Goal: Information Seeking & Learning: Learn about a topic

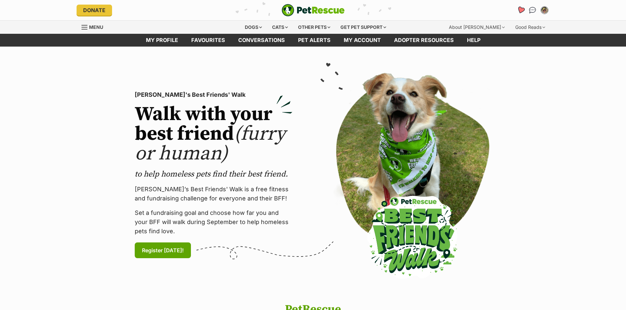
click at [519, 8] on icon "Favourites" at bounding box center [520, 10] width 8 height 8
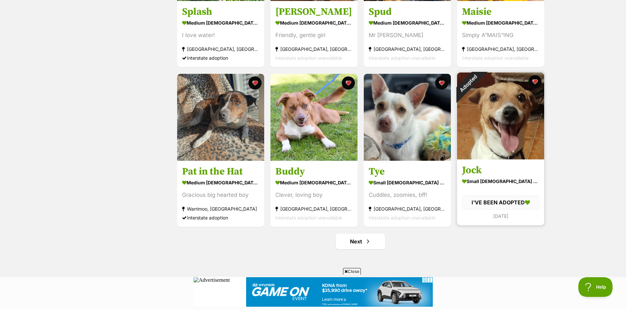
scroll to position [723, 0]
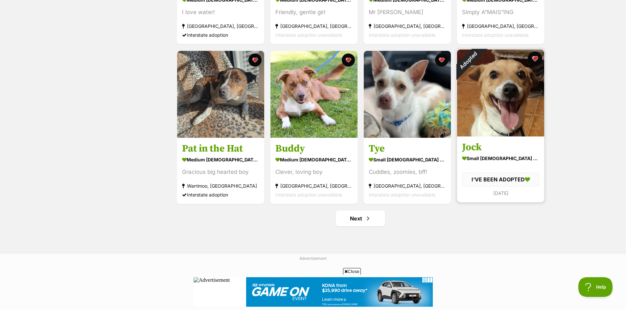
click at [534, 57] on button "favourite" at bounding box center [534, 59] width 14 height 14
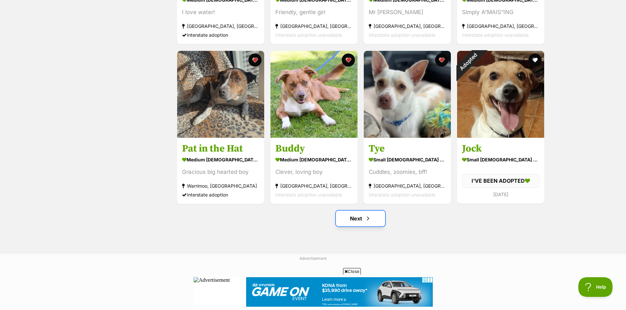
click at [356, 219] on link "Next" at bounding box center [360, 219] width 49 height 16
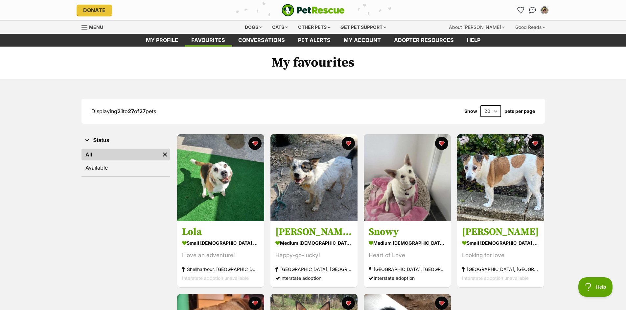
click at [496, 112] on select "20 40 60" at bounding box center [490, 111] width 21 height 12
select select "40"
click at [480, 105] on select "20 40 60" at bounding box center [490, 111] width 21 height 12
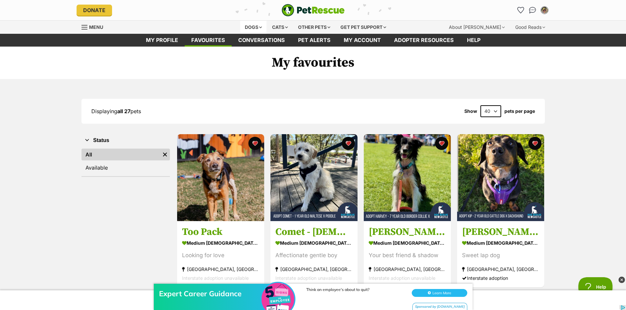
click at [250, 24] on div "Dogs" at bounding box center [253, 27] width 26 height 13
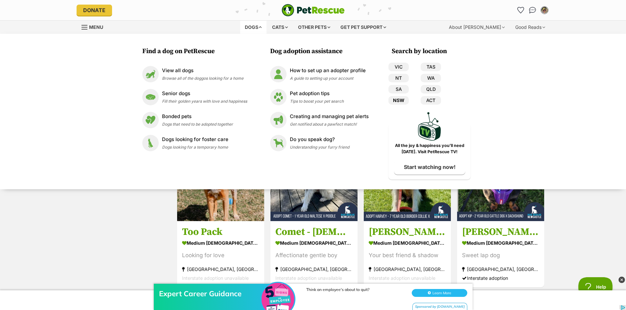
click at [397, 98] on link "NSW" at bounding box center [398, 100] width 20 height 9
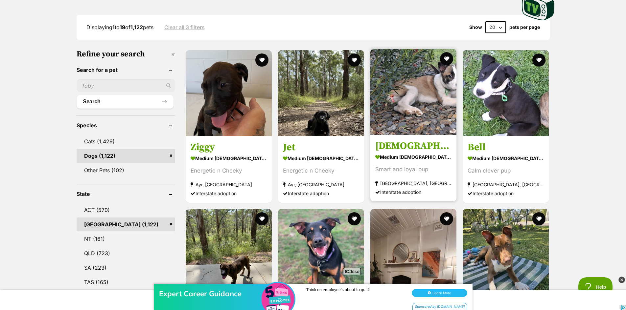
click at [429, 84] on img at bounding box center [413, 92] width 86 height 86
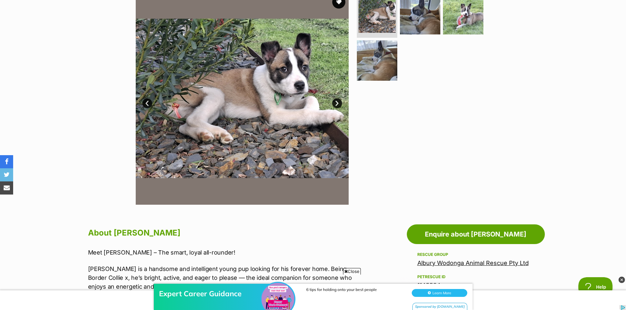
scroll to position [131, 0]
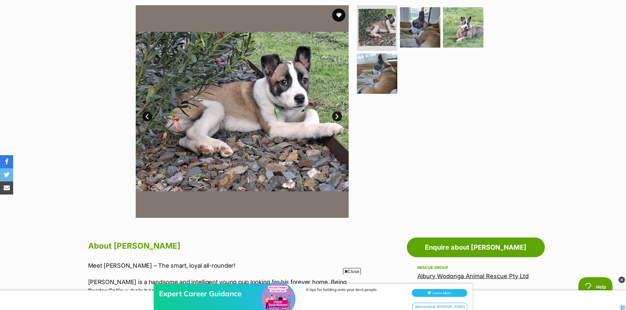
click at [336, 115] on link "Next" at bounding box center [337, 117] width 10 height 10
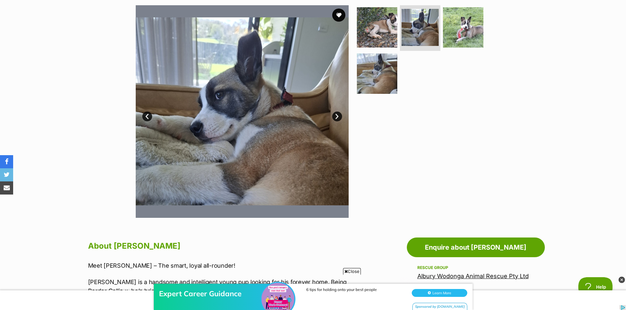
click at [336, 115] on link "Next" at bounding box center [337, 117] width 10 height 10
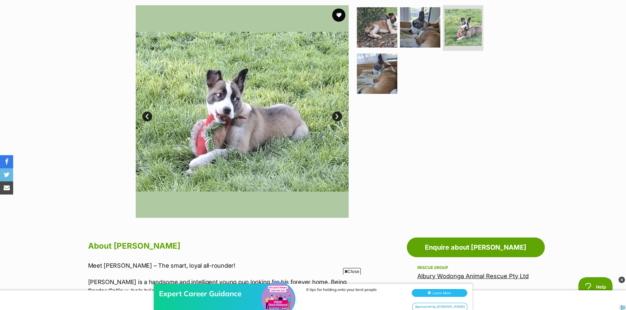
click at [336, 115] on link "Next" at bounding box center [337, 117] width 10 height 10
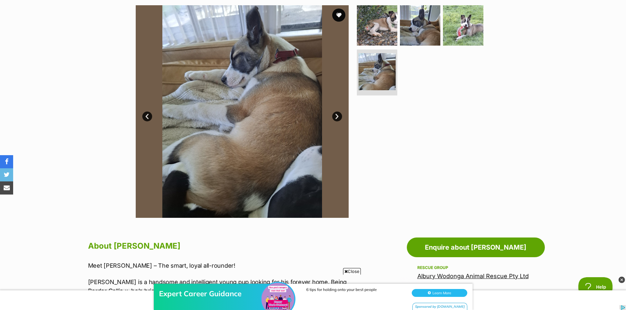
click at [336, 115] on link "Next" at bounding box center [337, 117] width 10 height 10
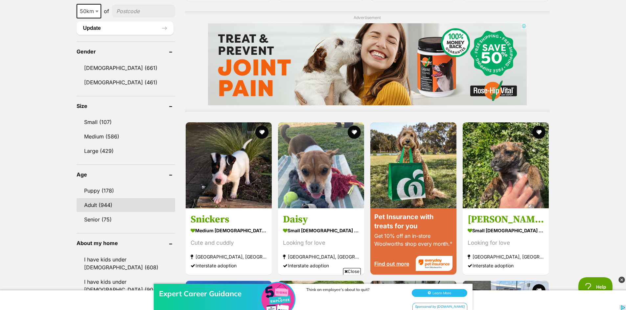
click at [100, 202] on link "Adult (944)" at bounding box center [126, 205] width 99 height 14
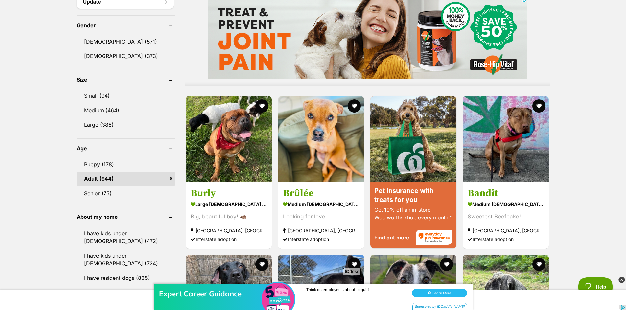
scroll to position [558, 0]
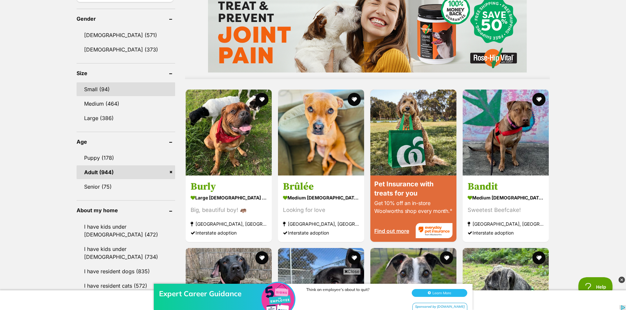
click at [97, 86] on link "Small (94)" at bounding box center [126, 89] width 99 height 14
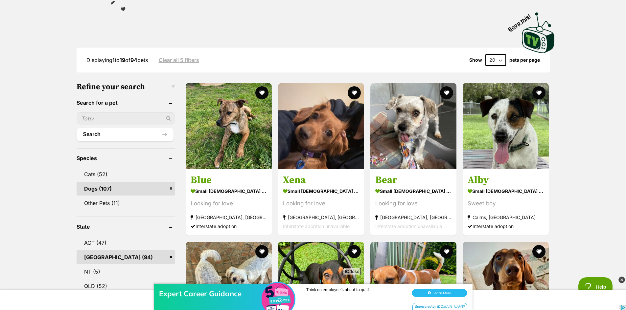
click at [502, 63] on select "20 40 60" at bounding box center [495, 60] width 21 height 12
select select "60"
click at [485, 54] on select "20 40 60" at bounding box center [495, 60] width 21 height 12
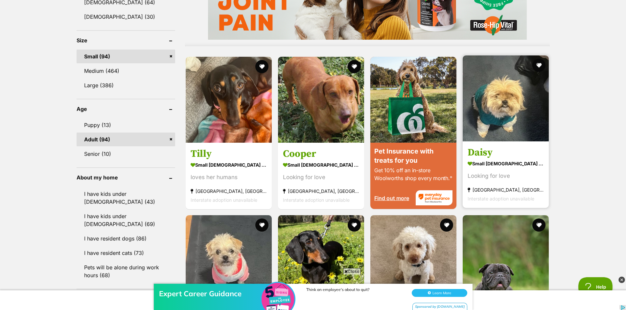
scroll to position [723, 0]
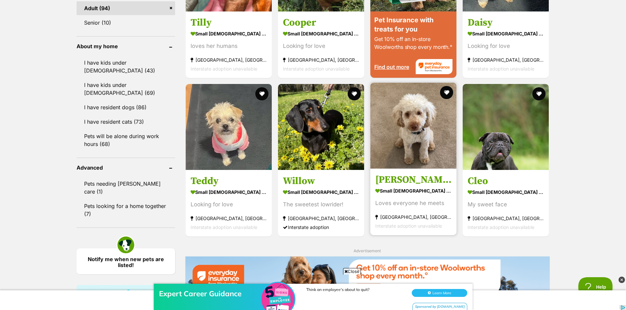
click at [418, 119] on img at bounding box center [413, 126] width 86 height 86
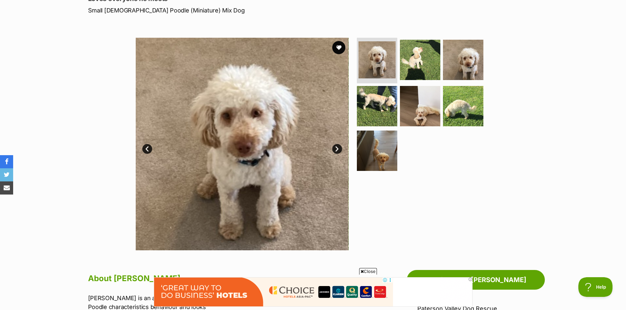
scroll to position [99, 0]
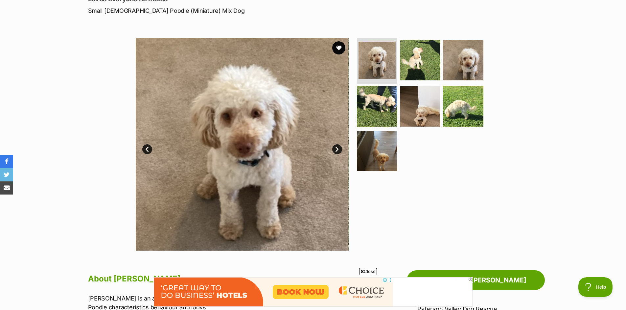
click at [336, 147] on link "Next" at bounding box center [337, 150] width 10 height 10
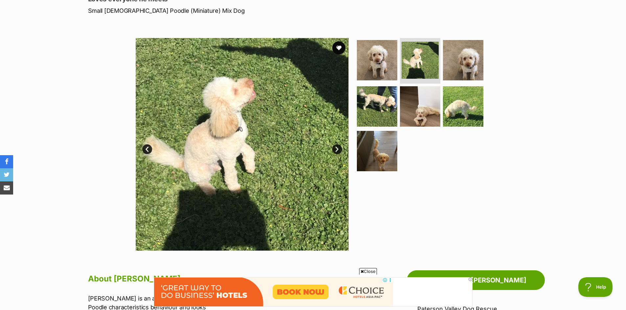
click at [336, 147] on link "Next" at bounding box center [337, 150] width 10 height 10
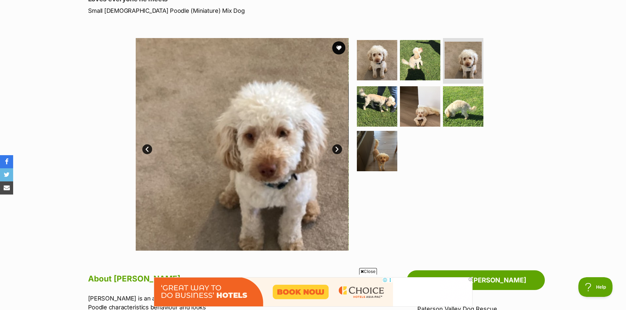
click at [336, 147] on link "Next" at bounding box center [337, 150] width 10 height 10
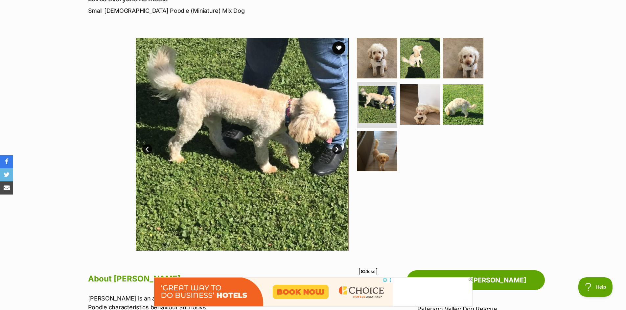
click at [336, 147] on link "Next" at bounding box center [337, 150] width 10 height 10
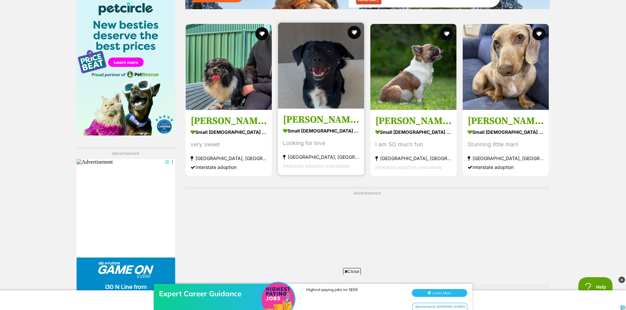
click at [325, 62] on img at bounding box center [321, 66] width 86 height 86
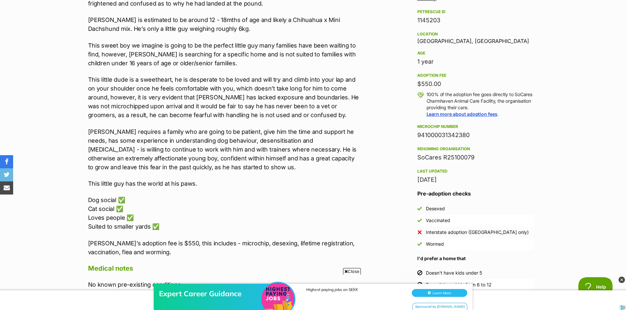
scroll to position [427, 0]
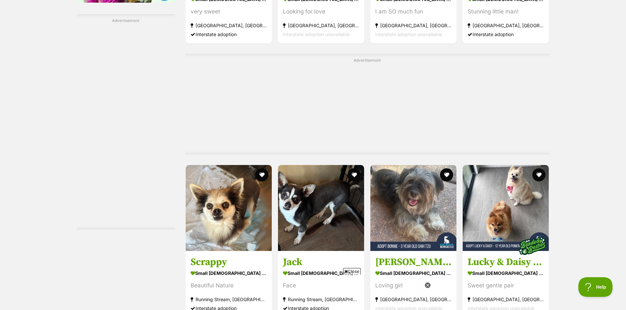
scroll to position [1145, 0]
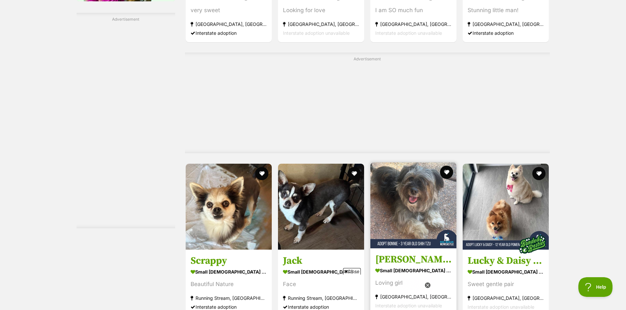
click at [422, 163] on img at bounding box center [413, 206] width 86 height 86
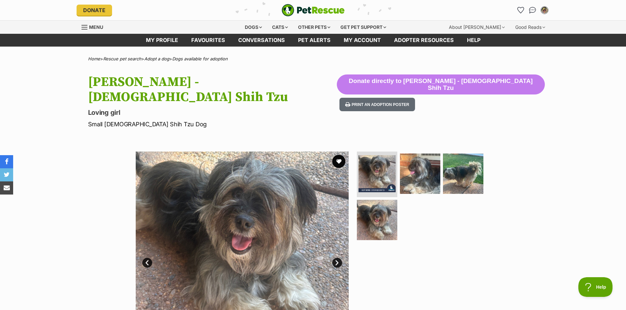
click at [337, 258] on link "Next" at bounding box center [337, 263] width 10 height 10
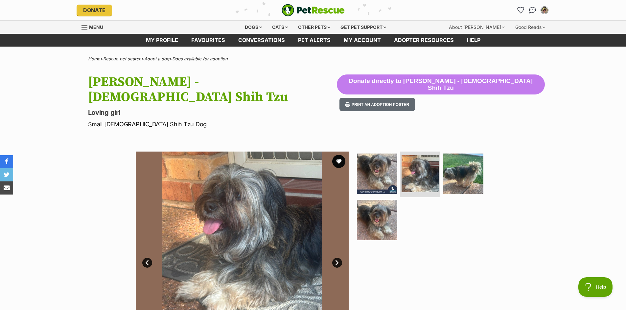
click at [337, 258] on link "Next" at bounding box center [337, 263] width 10 height 10
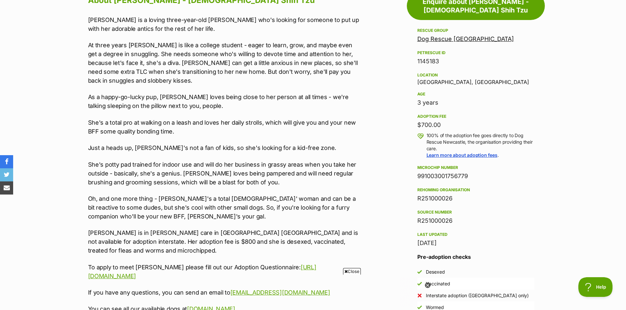
scroll to position [394, 0]
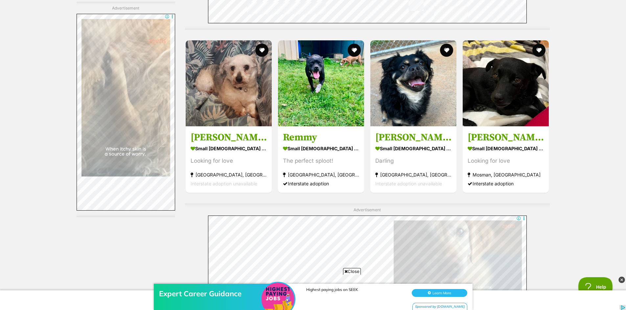
scroll to position [1703, 0]
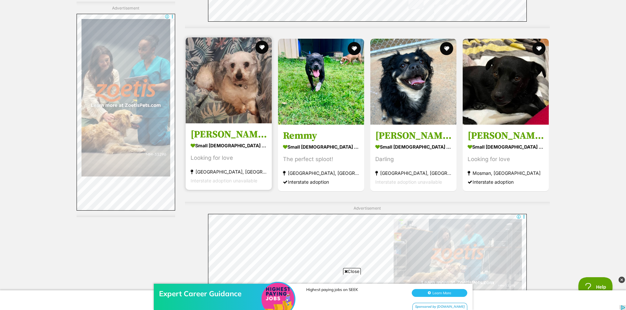
click at [241, 77] on img at bounding box center [229, 80] width 86 height 86
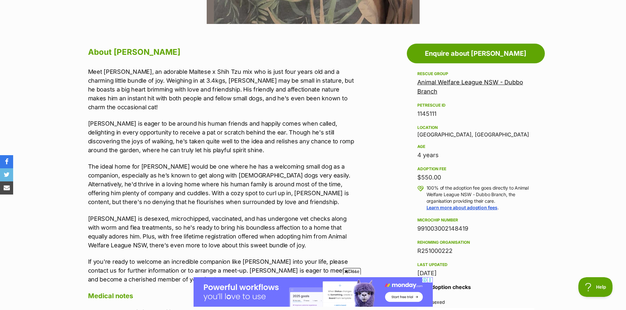
scroll to position [328, 0]
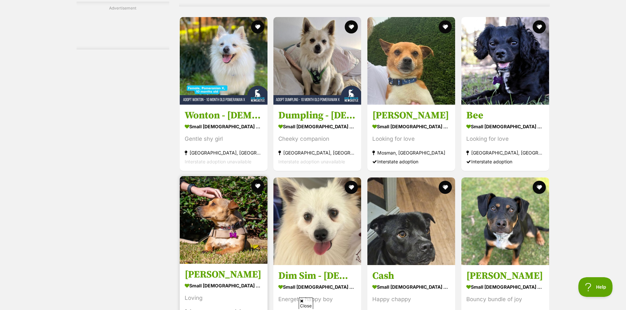
scroll to position [1801, 0]
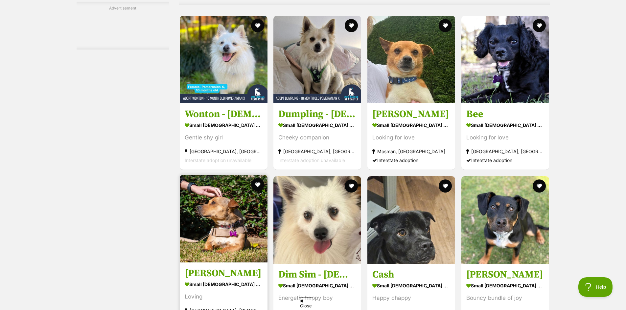
click at [232, 175] on img at bounding box center [224, 219] width 88 height 88
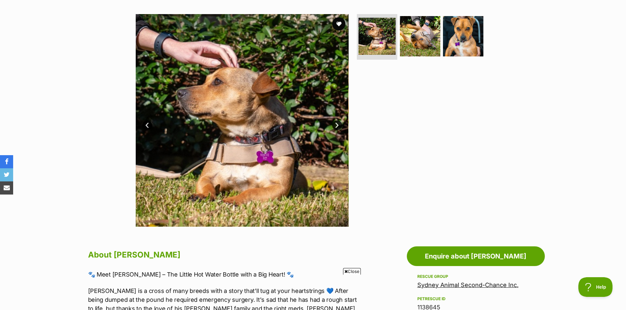
click at [336, 121] on link "Next" at bounding box center [337, 126] width 10 height 10
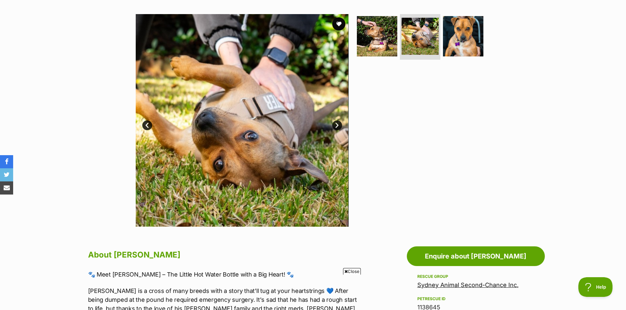
click at [336, 121] on link "Next" at bounding box center [337, 126] width 10 height 10
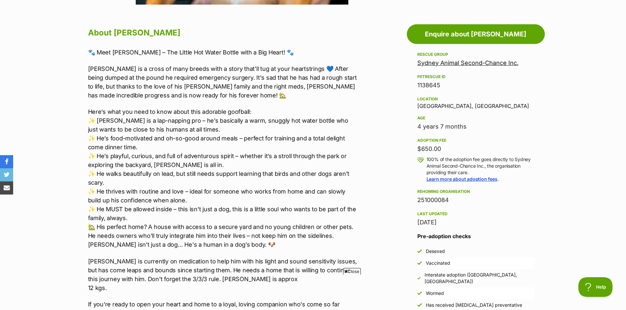
scroll to position [361, 0]
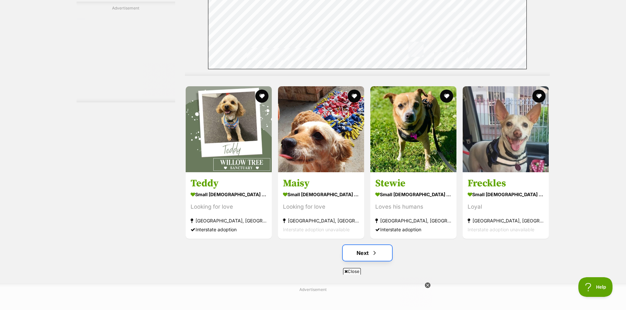
click at [366, 253] on link "Next" at bounding box center [367, 253] width 49 height 16
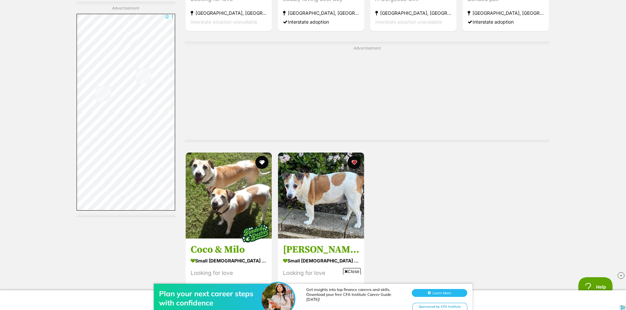
scroll to position [2003, 0]
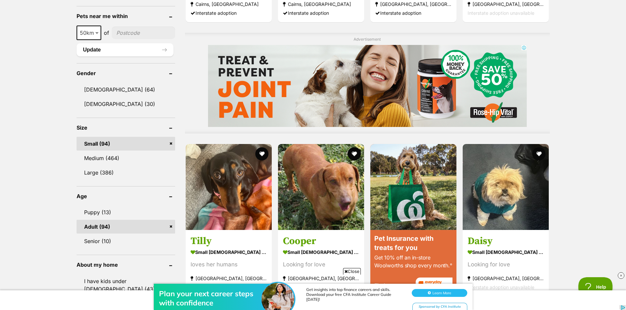
scroll to position [503, 0]
click at [102, 156] on link "Medium (464)" at bounding box center [126, 159] width 99 height 14
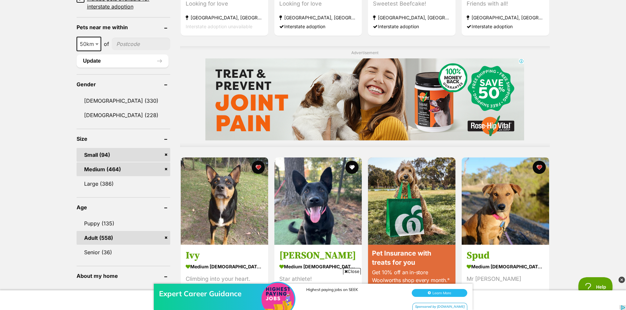
click at [164, 154] on link "Small (94)" at bounding box center [124, 155] width 94 height 14
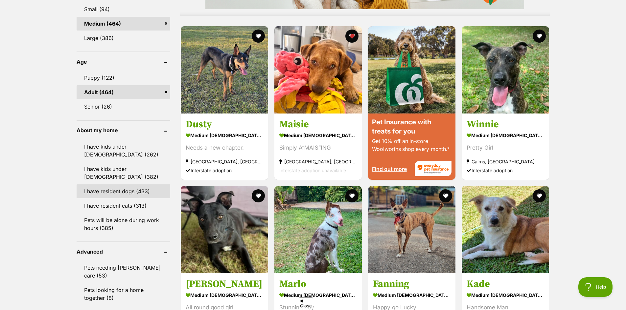
click at [109, 189] on link "I have resident dogs (433)" at bounding box center [124, 192] width 94 height 14
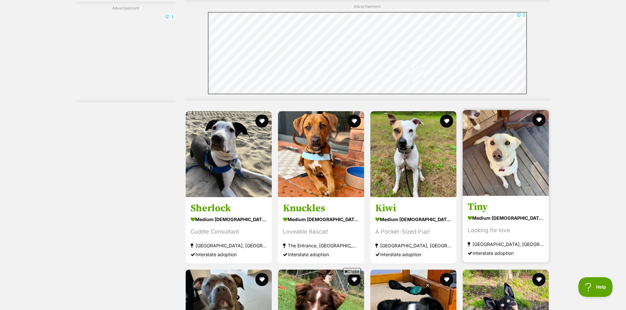
click at [505, 152] on img at bounding box center [505, 153] width 86 height 86
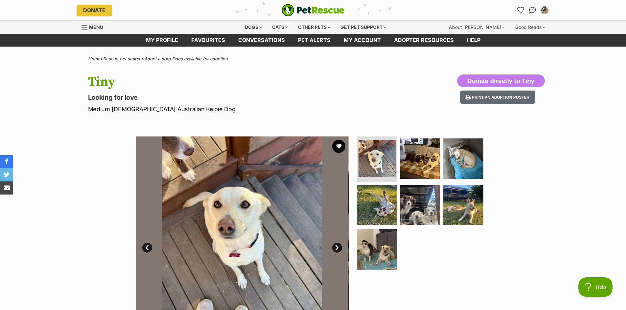
scroll to position [33, 0]
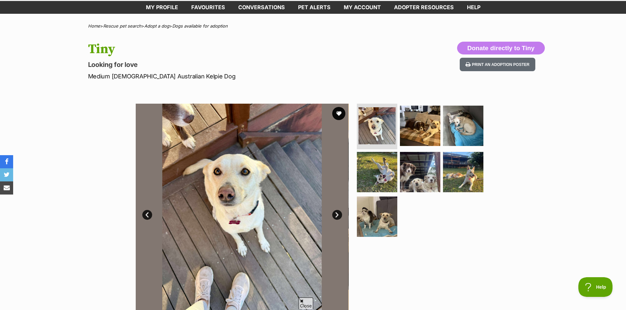
click at [336, 213] on link "Next" at bounding box center [337, 215] width 10 height 10
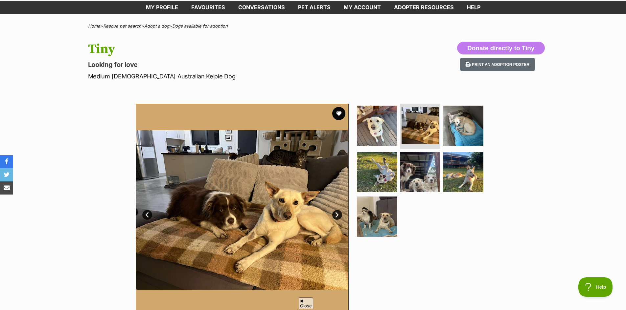
scroll to position [0, 0]
click at [336, 213] on link "Next" at bounding box center [337, 215] width 10 height 10
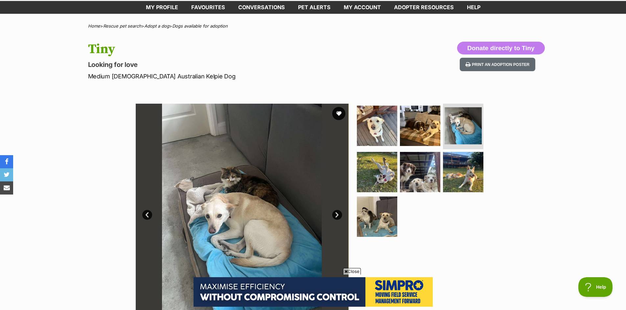
click at [336, 213] on link "Next" at bounding box center [337, 215] width 10 height 10
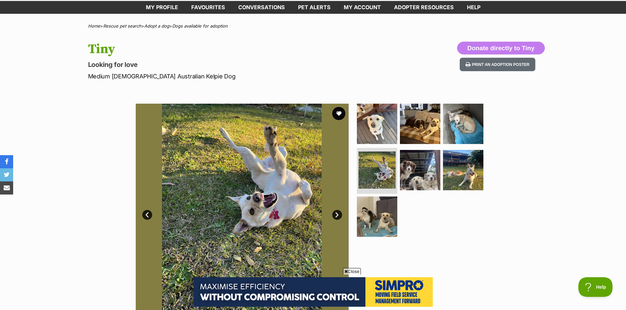
click at [336, 213] on link "Next" at bounding box center [337, 215] width 10 height 10
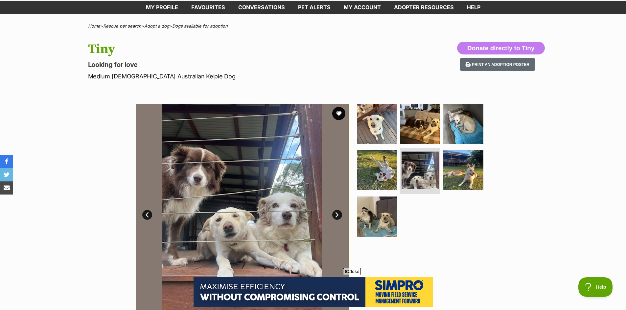
click at [336, 213] on link "Next" at bounding box center [337, 215] width 10 height 10
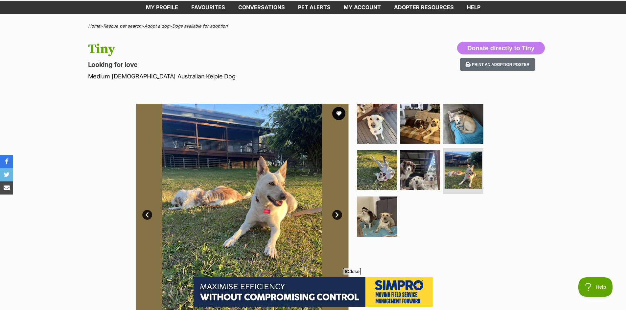
click at [336, 214] on link "Next" at bounding box center [337, 215] width 10 height 10
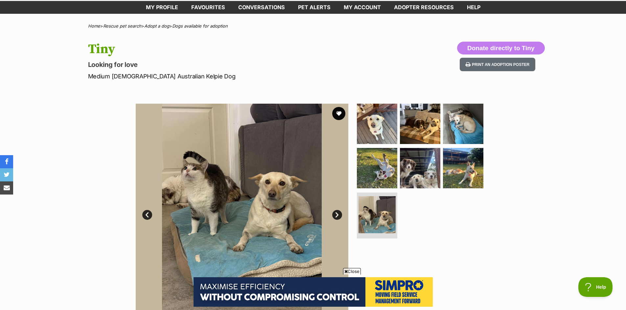
click at [337, 214] on link "Next" at bounding box center [337, 215] width 10 height 10
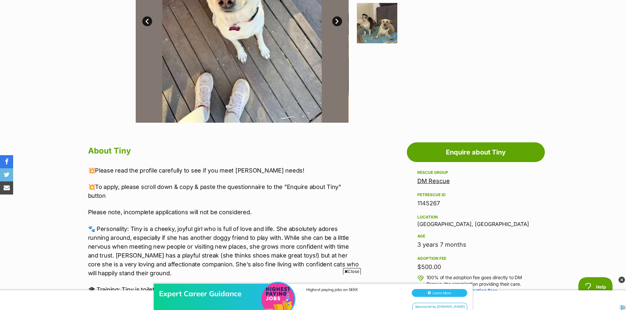
scroll to position [99, 0]
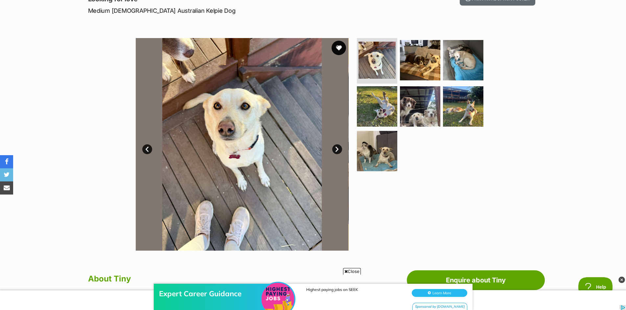
click at [339, 46] on button "favourite" at bounding box center [338, 48] width 14 height 14
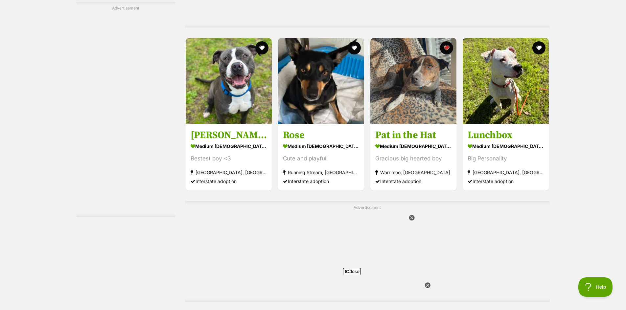
scroll to position [1609, 0]
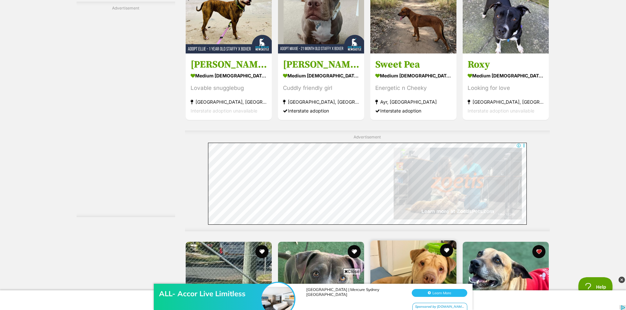
scroll to position [3251, 0]
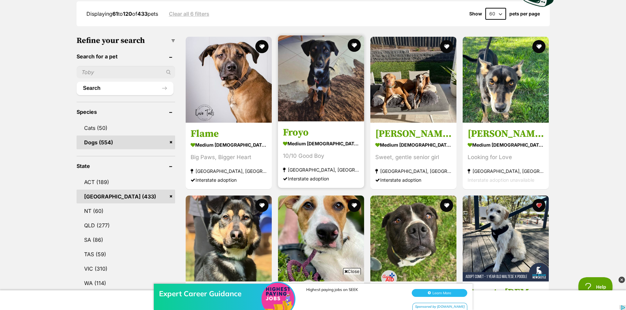
scroll to position [263, 0]
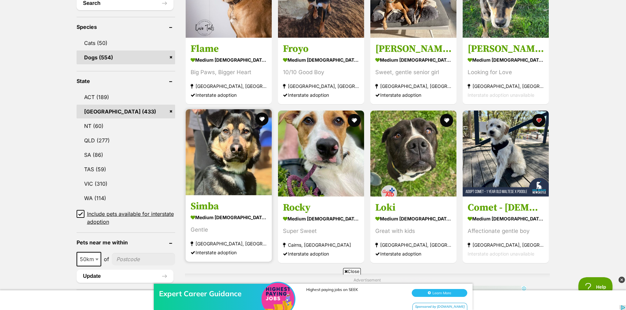
click at [236, 156] on img at bounding box center [229, 152] width 86 height 86
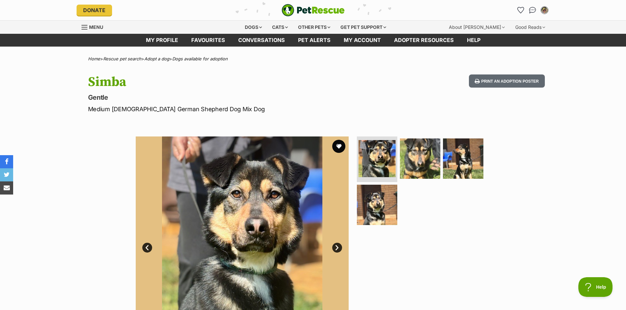
click at [338, 247] on link "Next" at bounding box center [337, 248] width 10 height 10
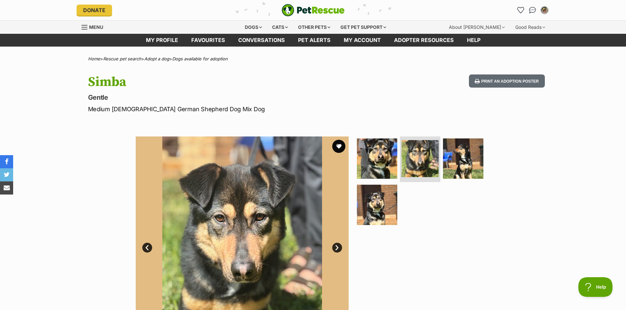
click at [338, 247] on link "Next" at bounding box center [337, 248] width 10 height 10
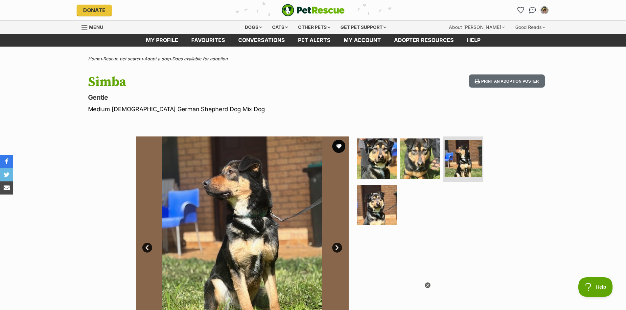
click at [338, 247] on link "Next" at bounding box center [337, 248] width 10 height 10
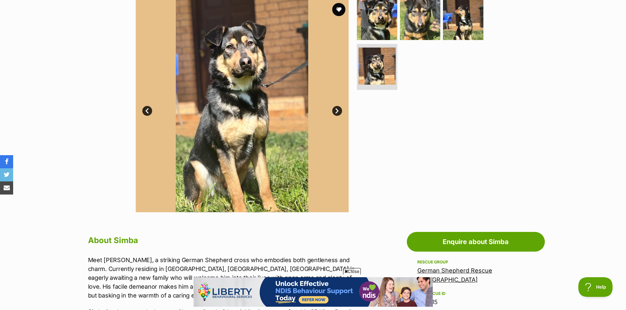
scroll to position [131, 0]
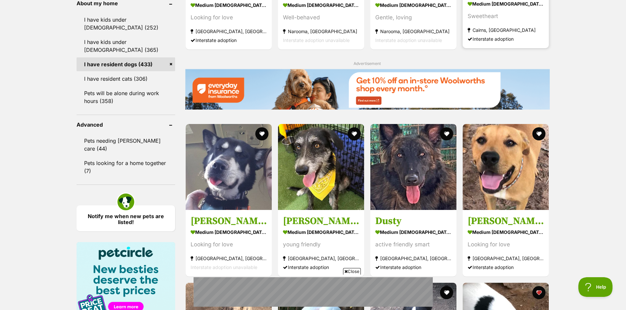
scroll to position [752, 0]
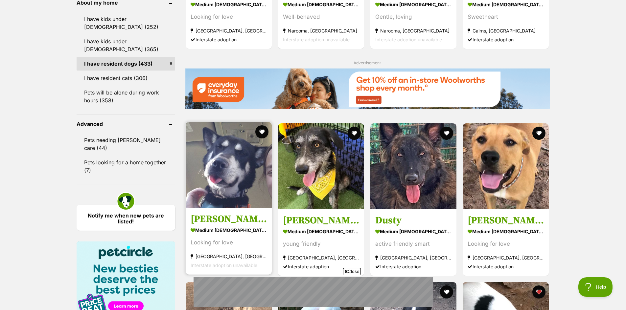
click at [218, 167] on img at bounding box center [229, 165] width 86 height 86
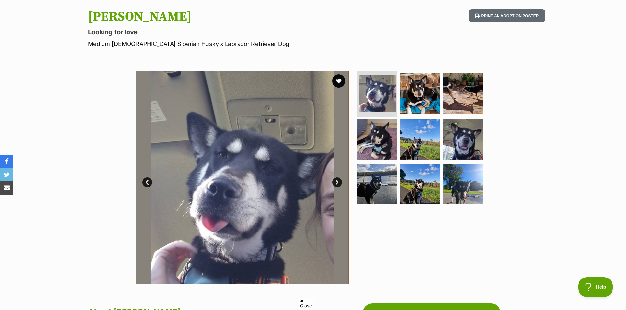
scroll to position [66, 0]
click at [337, 180] on link "Next" at bounding box center [337, 182] width 10 height 10
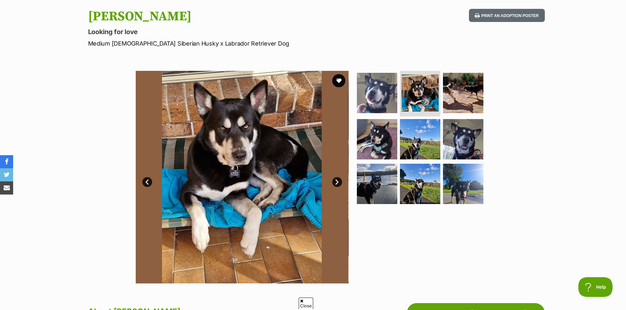
scroll to position [0, 0]
click at [337, 180] on link "Next" at bounding box center [337, 182] width 10 height 10
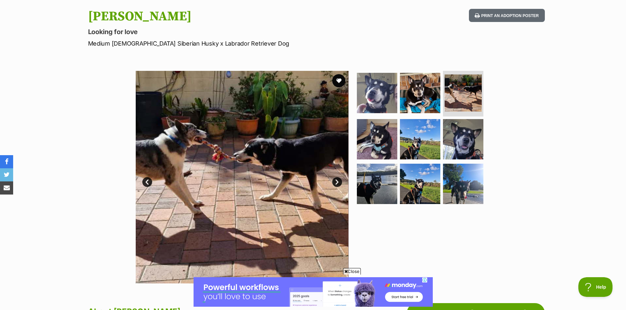
click at [337, 180] on link "Next" at bounding box center [337, 182] width 10 height 10
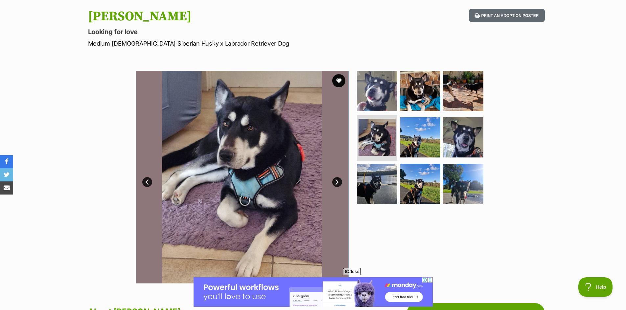
click at [337, 180] on link "Next" at bounding box center [337, 182] width 10 height 10
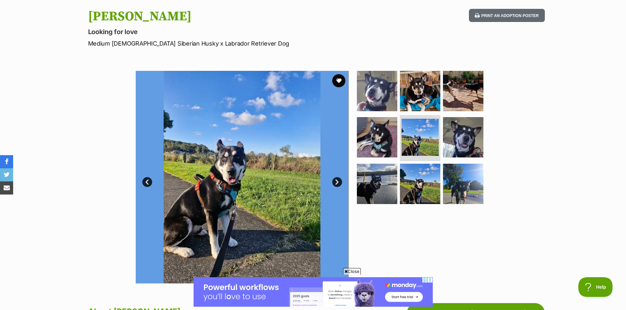
click at [337, 180] on link "Next" at bounding box center [337, 182] width 10 height 10
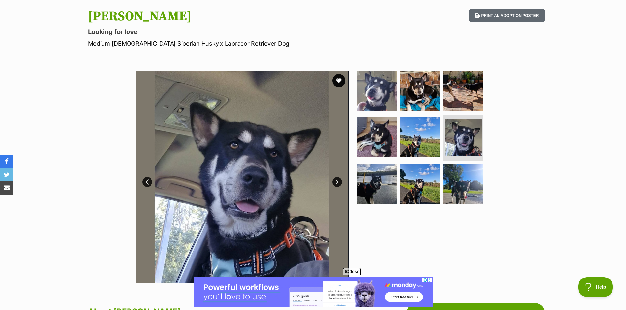
click at [337, 180] on link "Next" at bounding box center [337, 182] width 10 height 10
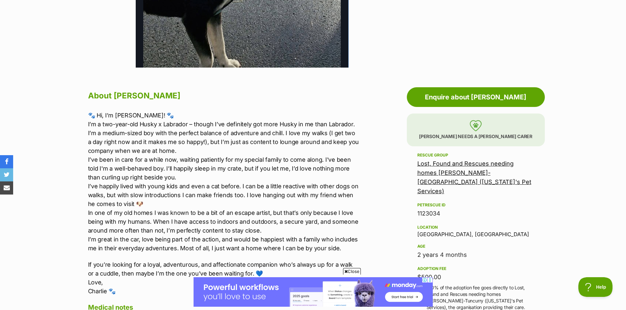
scroll to position [296, 0]
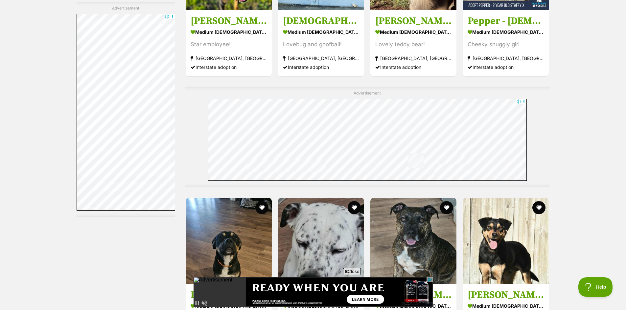
scroll to position [2657, 0]
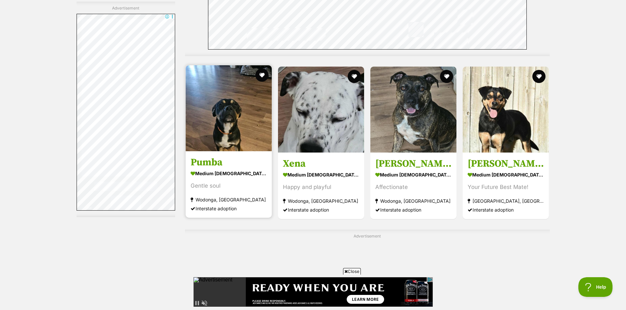
click at [233, 130] on img at bounding box center [229, 108] width 86 height 86
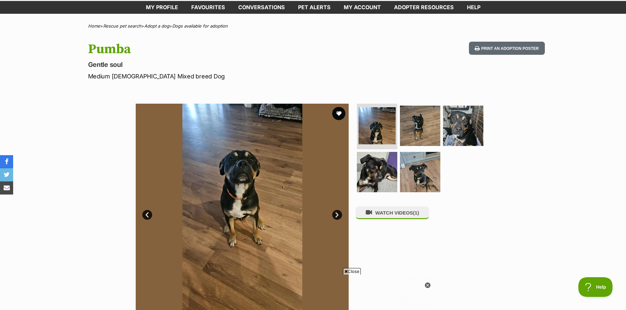
click at [339, 212] on link "Next" at bounding box center [337, 215] width 10 height 10
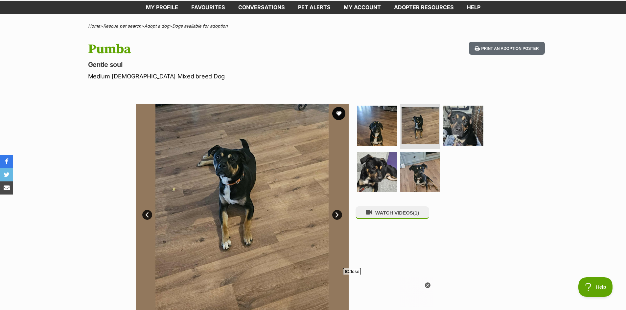
click at [338, 212] on link "Next" at bounding box center [337, 215] width 10 height 10
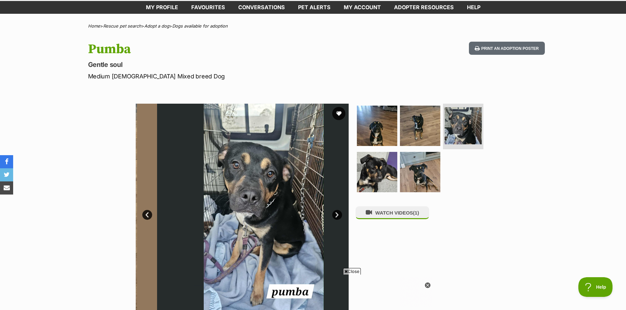
scroll to position [0, 5]
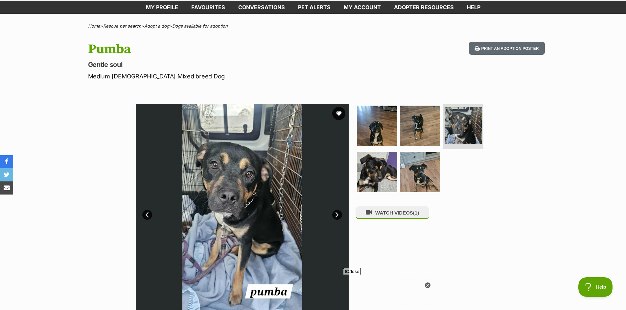
click at [338, 212] on link "Next" at bounding box center [337, 215] width 10 height 10
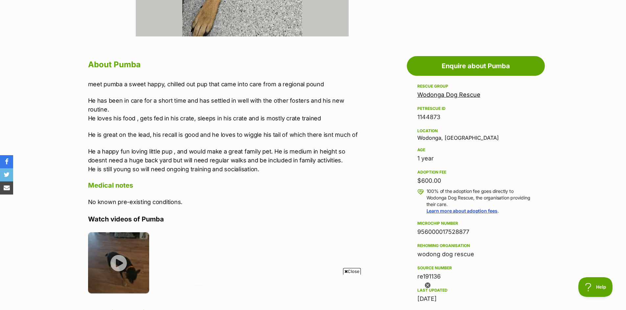
scroll to position [328, 0]
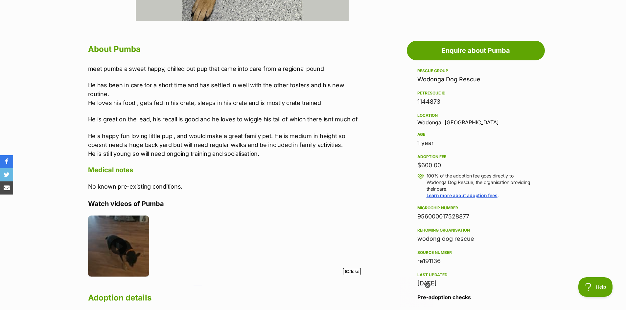
click at [118, 244] on img at bounding box center [118, 246] width 61 height 61
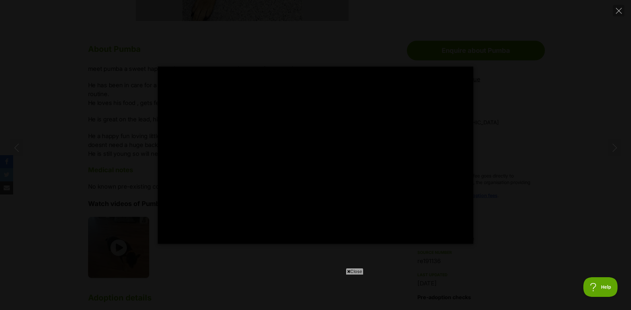
type input "100"
click at [615, 10] on icon "Close" at bounding box center [618, 11] width 6 height 6
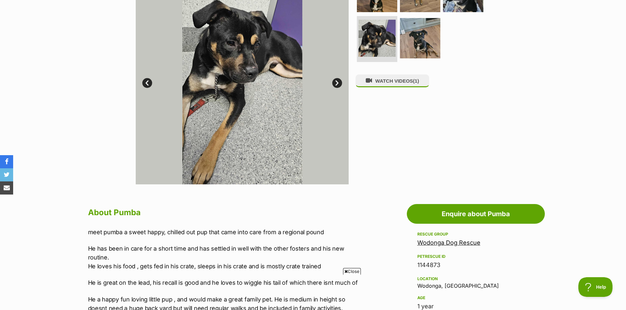
scroll to position [164, 0]
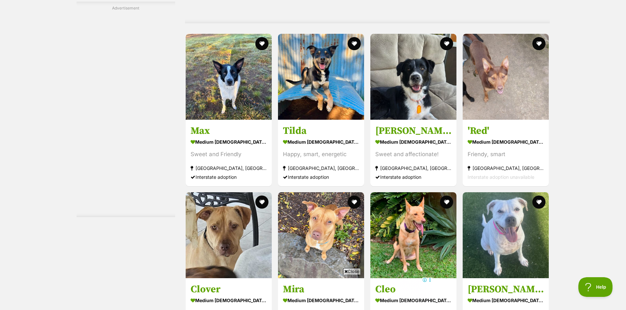
scroll to position [3018, 0]
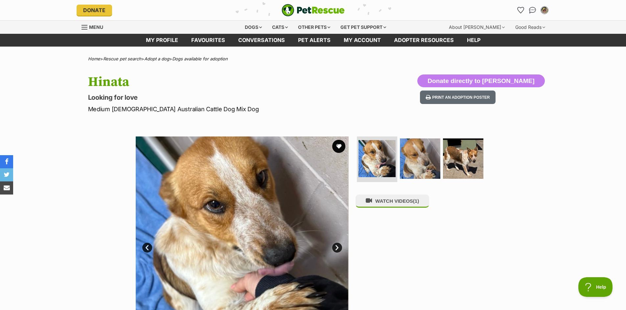
click at [340, 245] on link "Next" at bounding box center [337, 248] width 10 height 10
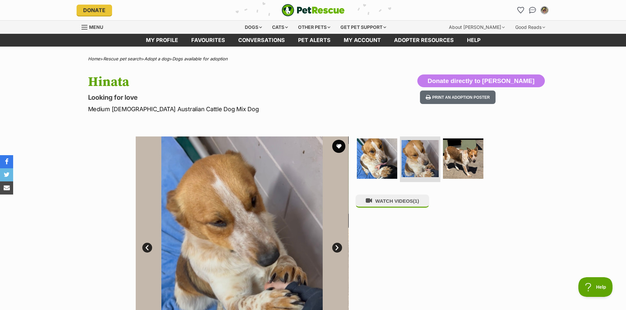
click at [338, 246] on link "Next" at bounding box center [337, 248] width 10 height 10
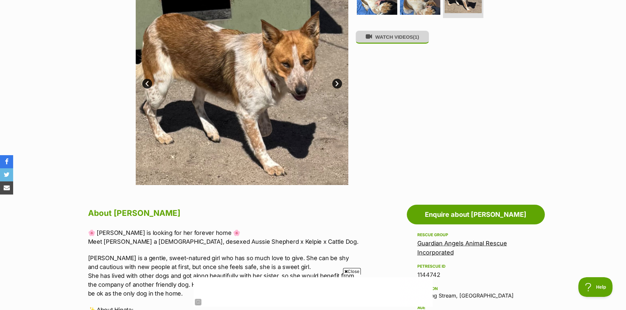
click at [398, 40] on button "WATCH VIDEOS (1)" at bounding box center [392, 37] width 74 height 13
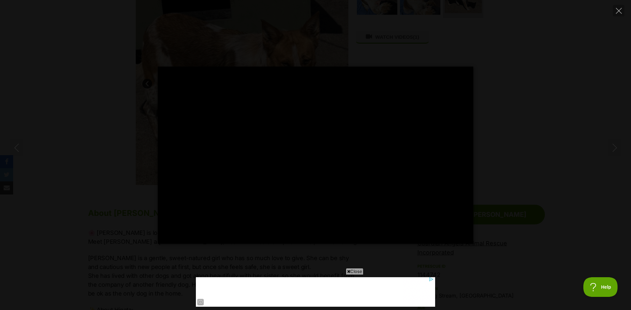
type input "100"
click at [615, 9] on icon "Close" at bounding box center [618, 11] width 6 height 6
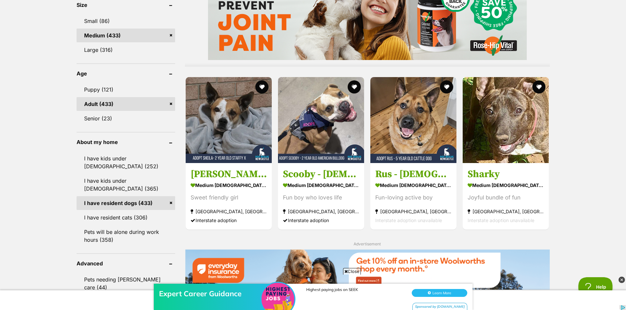
scroll to position [624, 0]
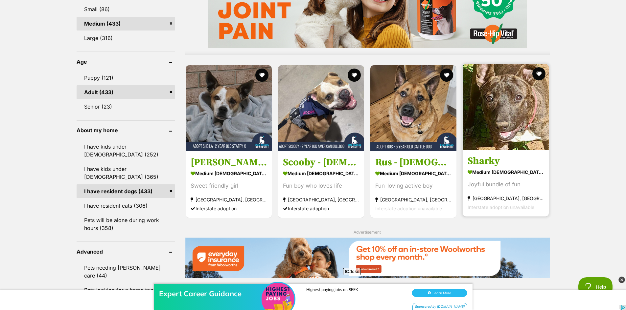
click at [512, 119] on img at bounding box center [505, 107] width 86 height 86
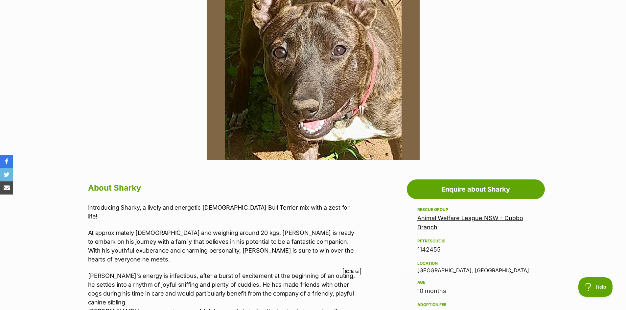
scroll to position [230, 0]
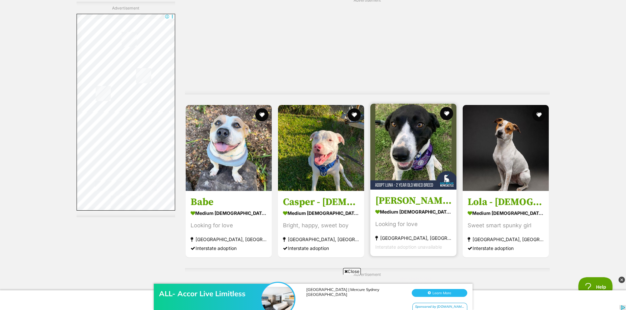
click at [418, 151] on img at bounding box center [413, 147] width 86 height 86
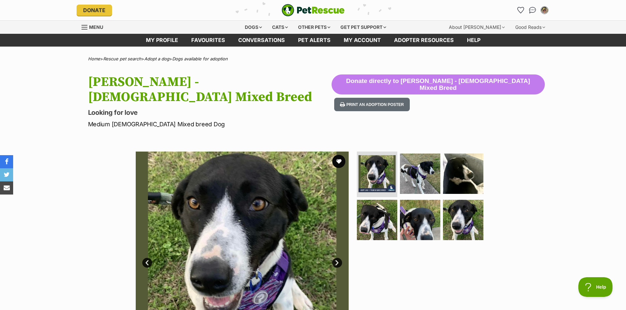
click at [335, 258] on link "Next" at bounding box center [337, 263] width 10 height 10
